Goal: Task Accomplishment & Management: Manage account settings

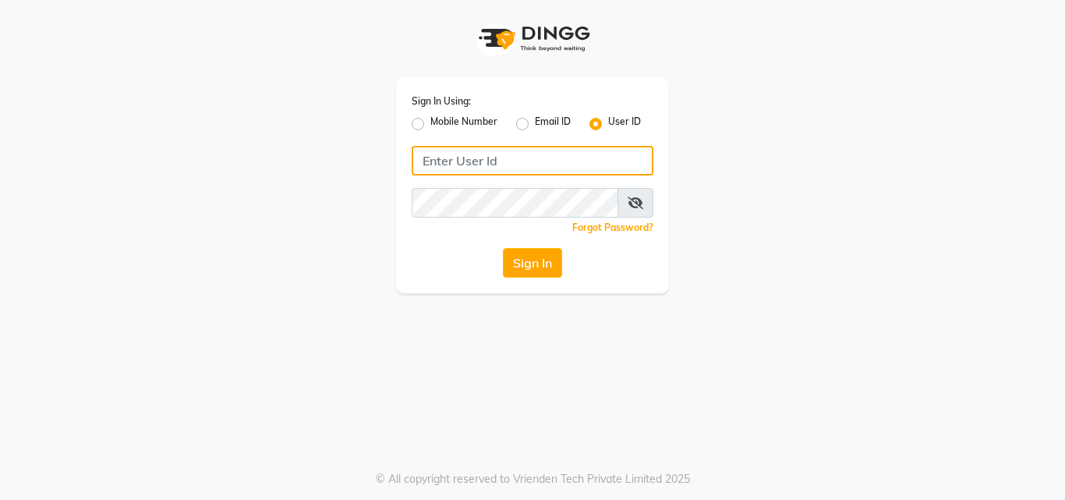
type input "7708555652"
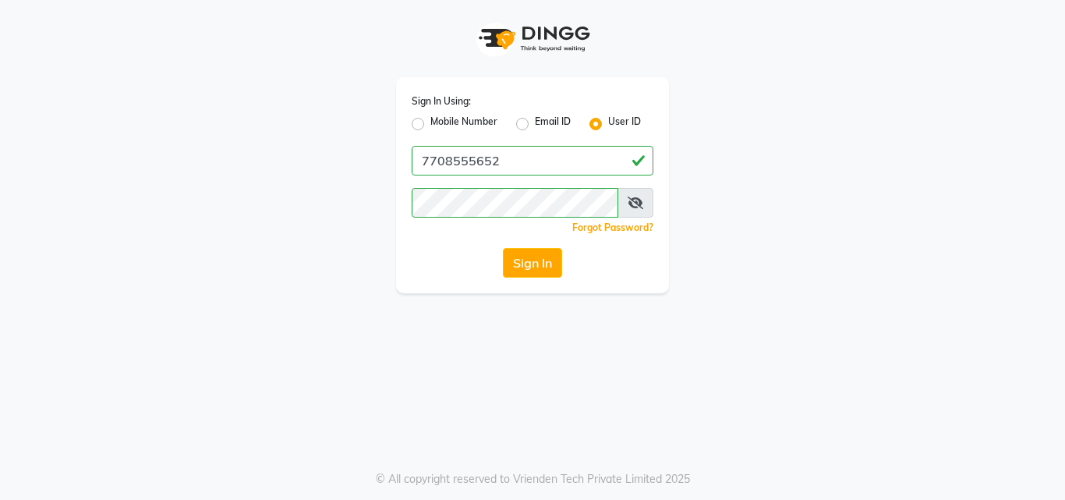
click at [468, 122] on label "Mobile Number" at bounding box center [463, 124] width 67 height 19
click at [441, 122] on input "Mobile Number" at bounding box center [435, 120] width 10 height 10
radio input "true"
radio input "false"
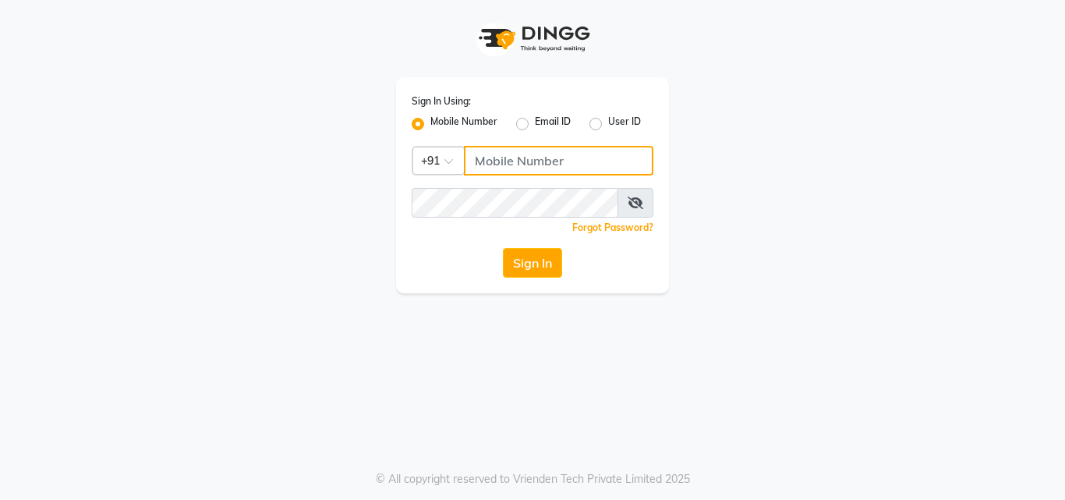
click at [533, 172] on input "Username" at bounding box center [558, 161] width 189 height 30
type input "7708555652"
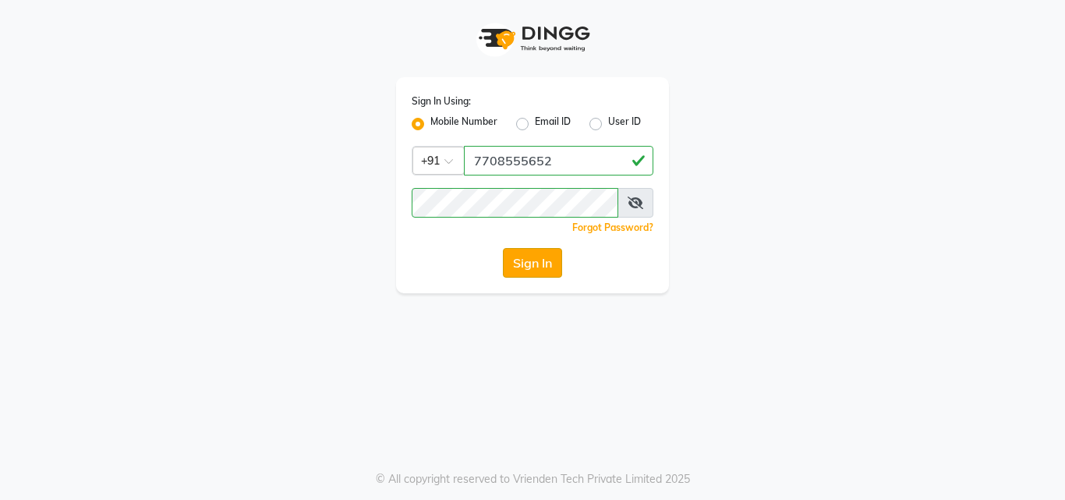
click at [524, 256] on button "Sign In" at bounding box center [532, 263] width 59 height 30
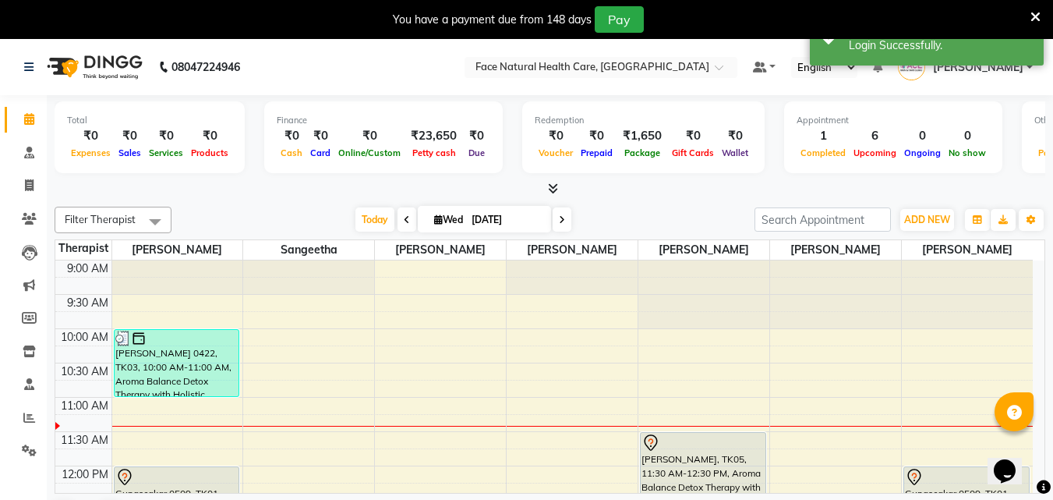
click at [1035, 12] on icon at bounding box center [1036, 17] width 10 height 14
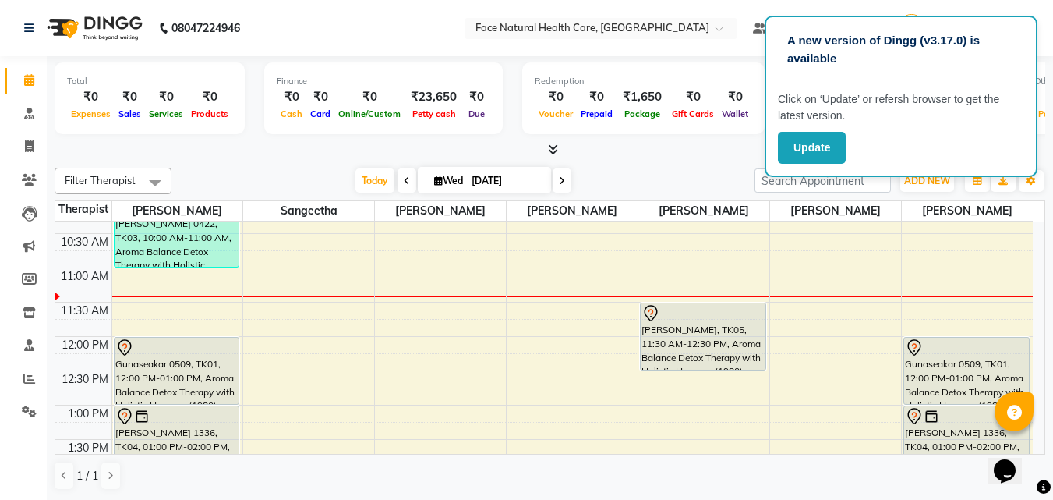
scroll to position [63, 0]
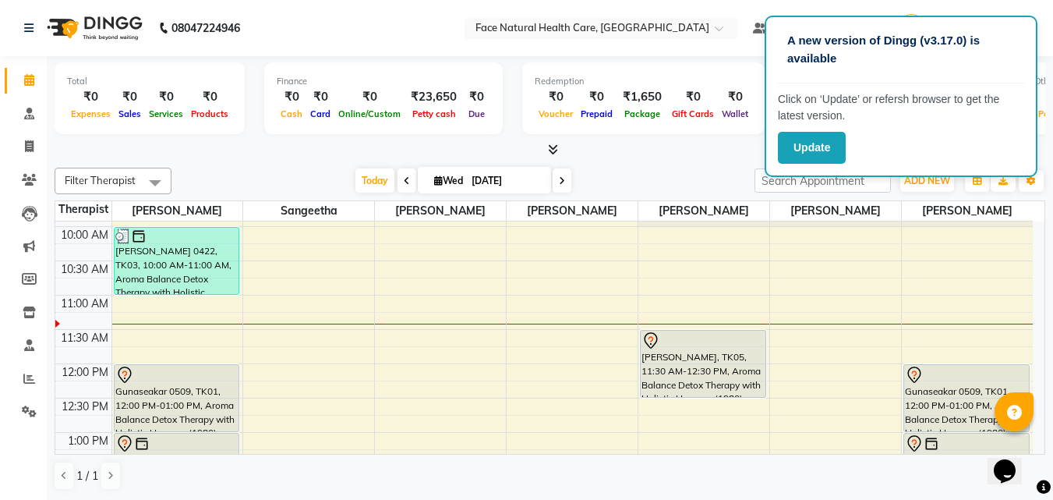
click at [746, 51] on nav "08047224946 Select Location × Face Natural Health Care, Gandhipuram Default Pan…" at bounding box center [526, 28] width 1053 height 56
click at [31, 175] on icon at bounding box center [29, 180] width 15 height 12
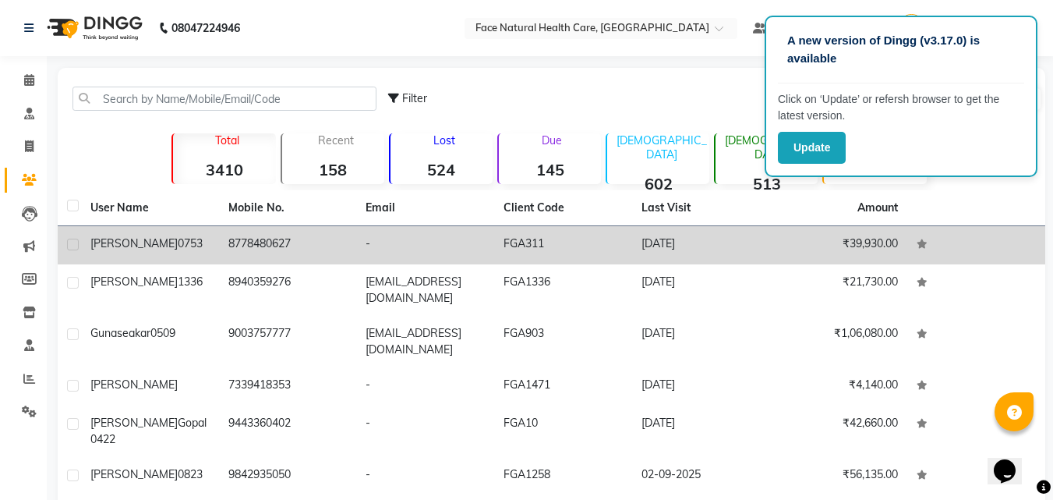
click at [240, 242] on td "8778480627" at bounding box center [288, 245] width 138 height 38
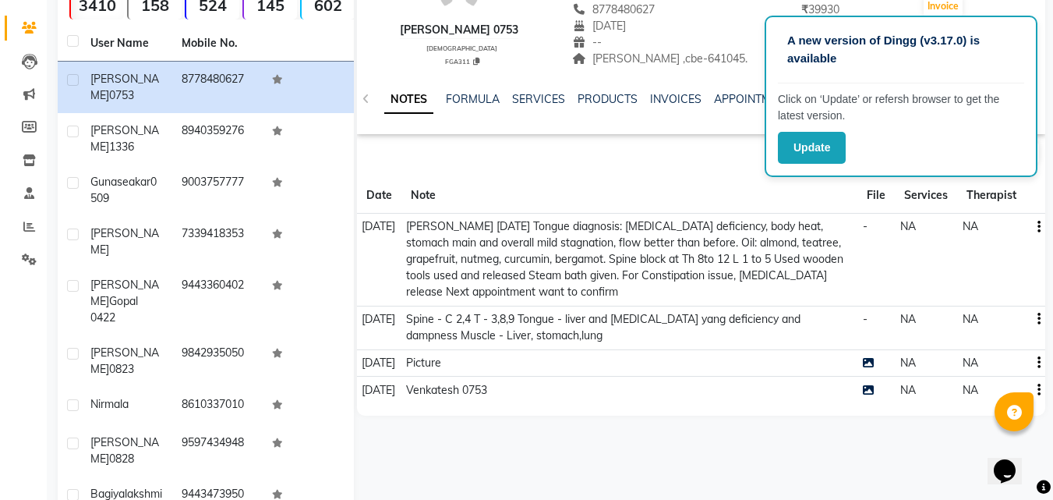
scroll to position [156, 0]
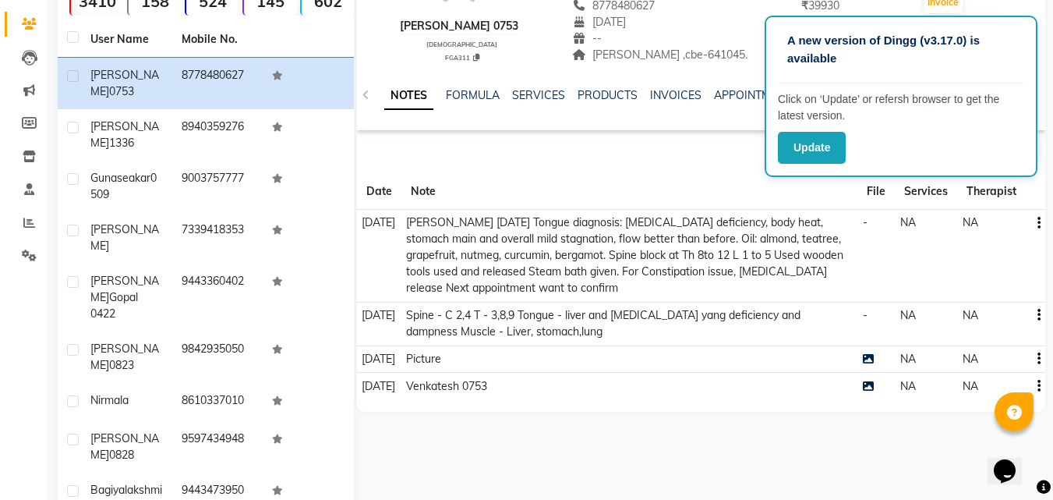
click at [727, 165] on div "New Note" at bounding box center [701, 151] width 688 height 31
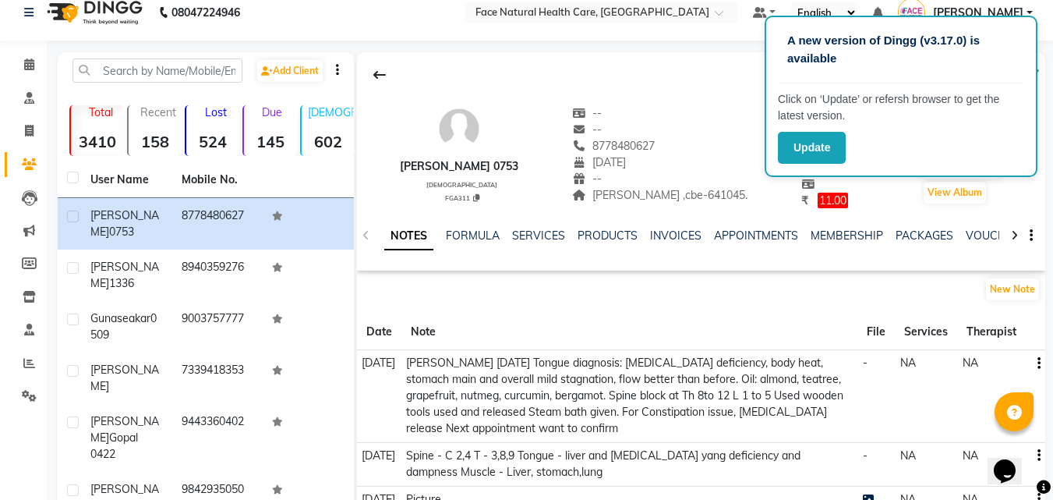
scroll to position [0, 0]
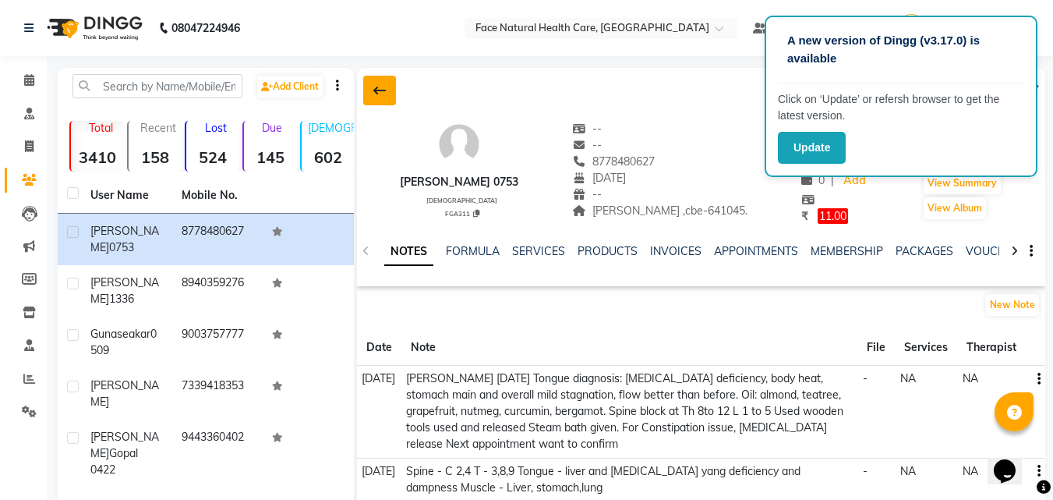
click at [387, 88] on button at bounding box center [379, 91] width 33 height 30
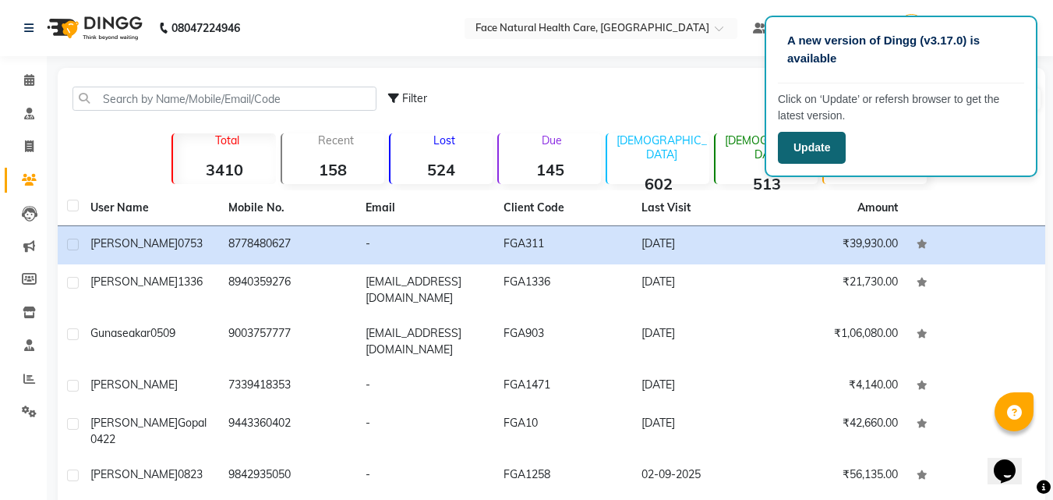
click at [794, 156] on button "Update" at bounding box center [812, 148] width 68 height 32
